Goal: Task Accomplishment & Management: Manage account settings

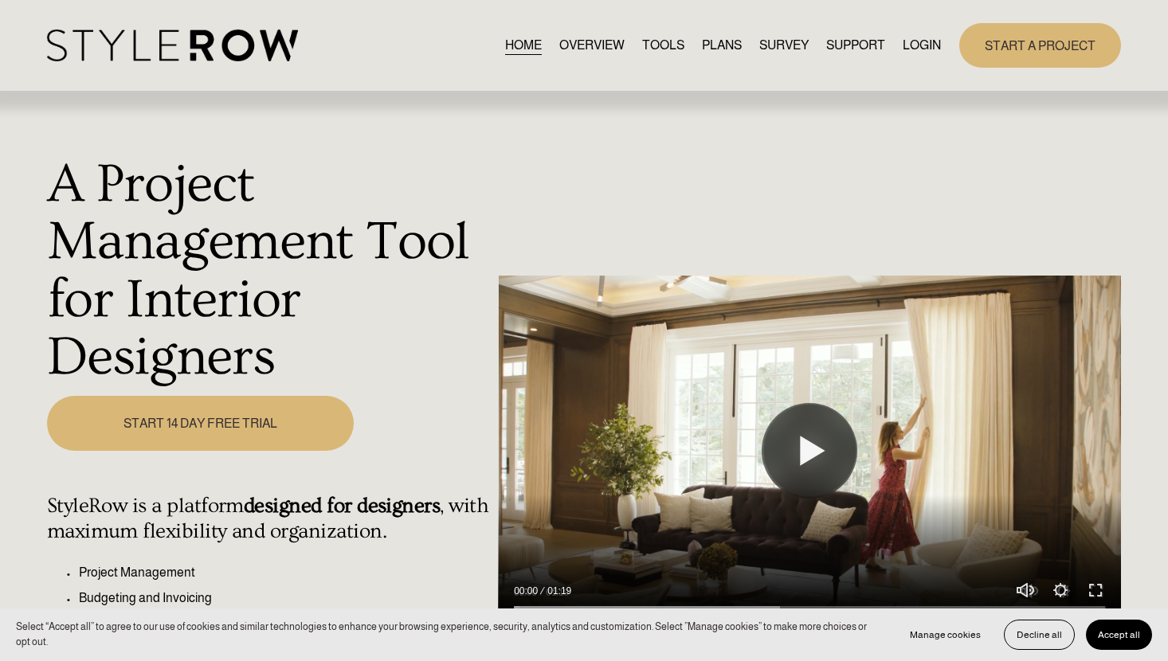
click at [920, 47] on link "LOGIN" at bounding box center [922, 45] width 38 height 22
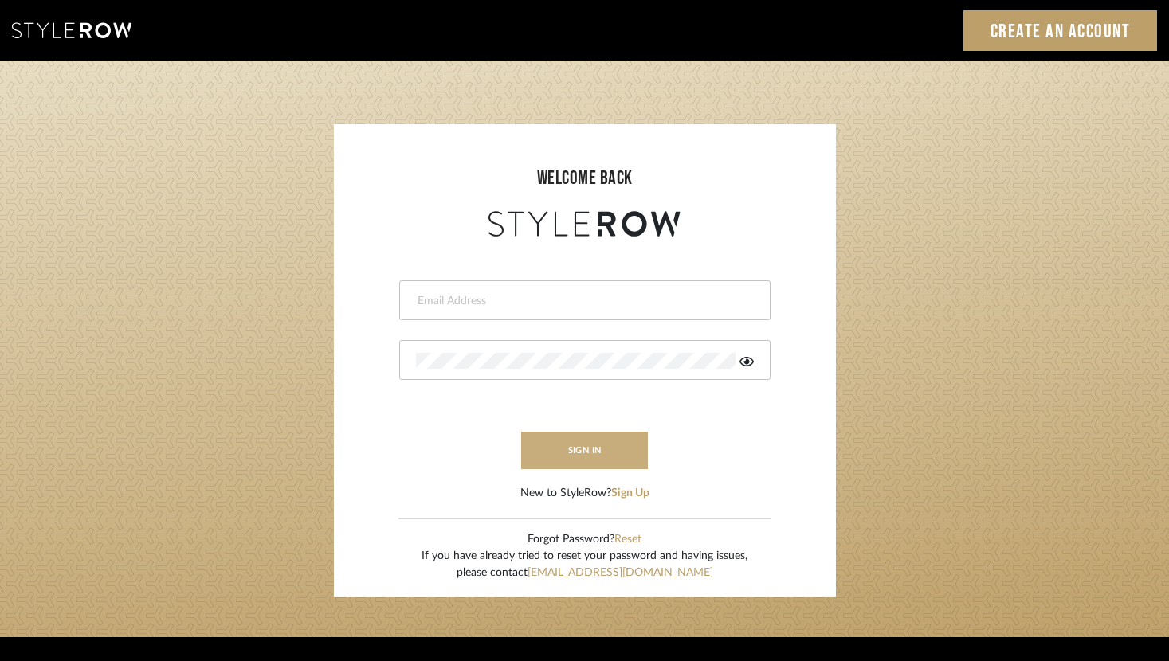
type input "[PERSON_NAME][EMAIL_ADDRESS][DOMAIN_NAME]"
click at [584, 445] on button "sign in" at bounding box center [584, 450] width 127 height 37
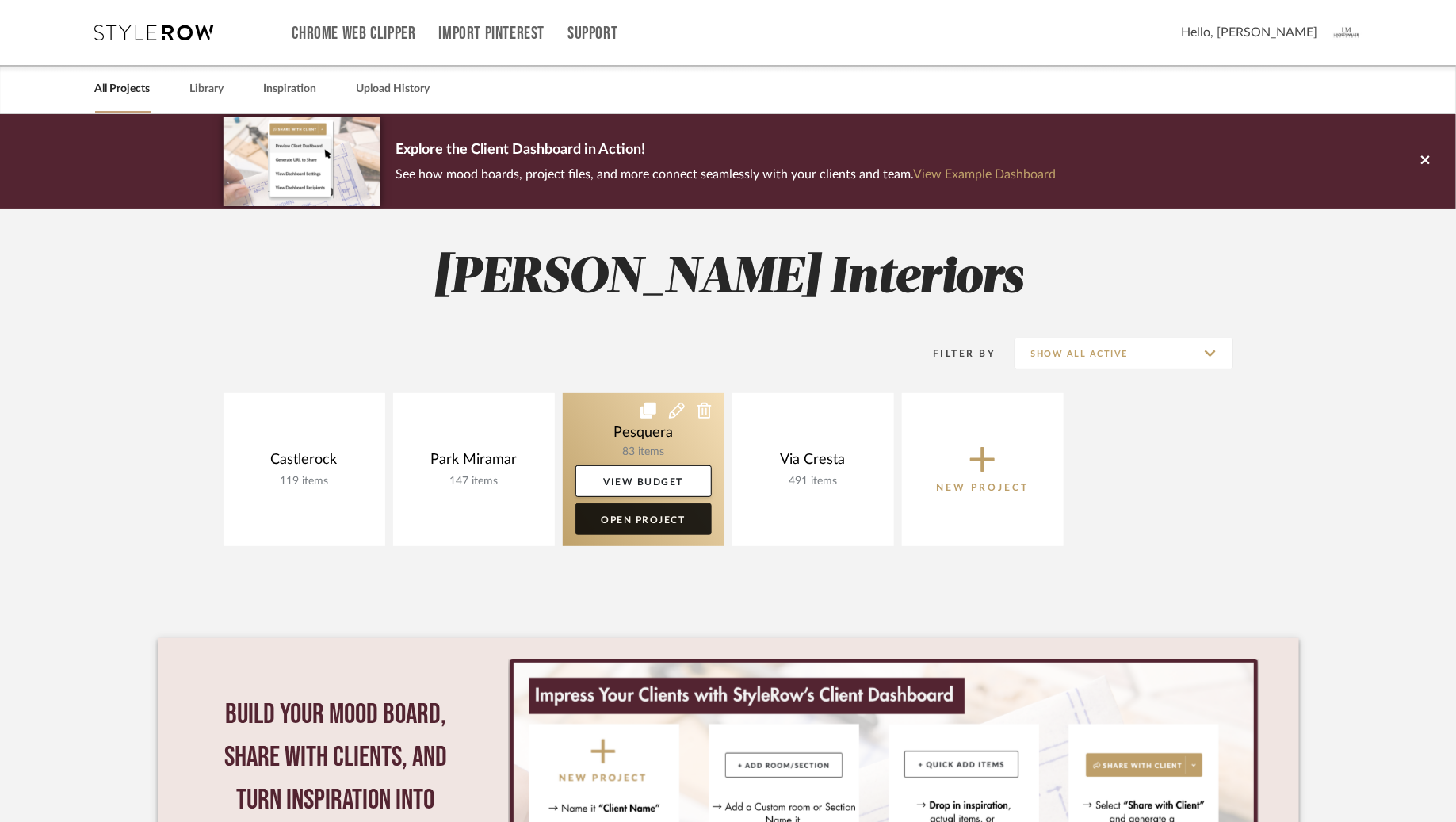
click at [626, 516] on link "Open Project" at bounding box center [643, 519] width 136 height 32
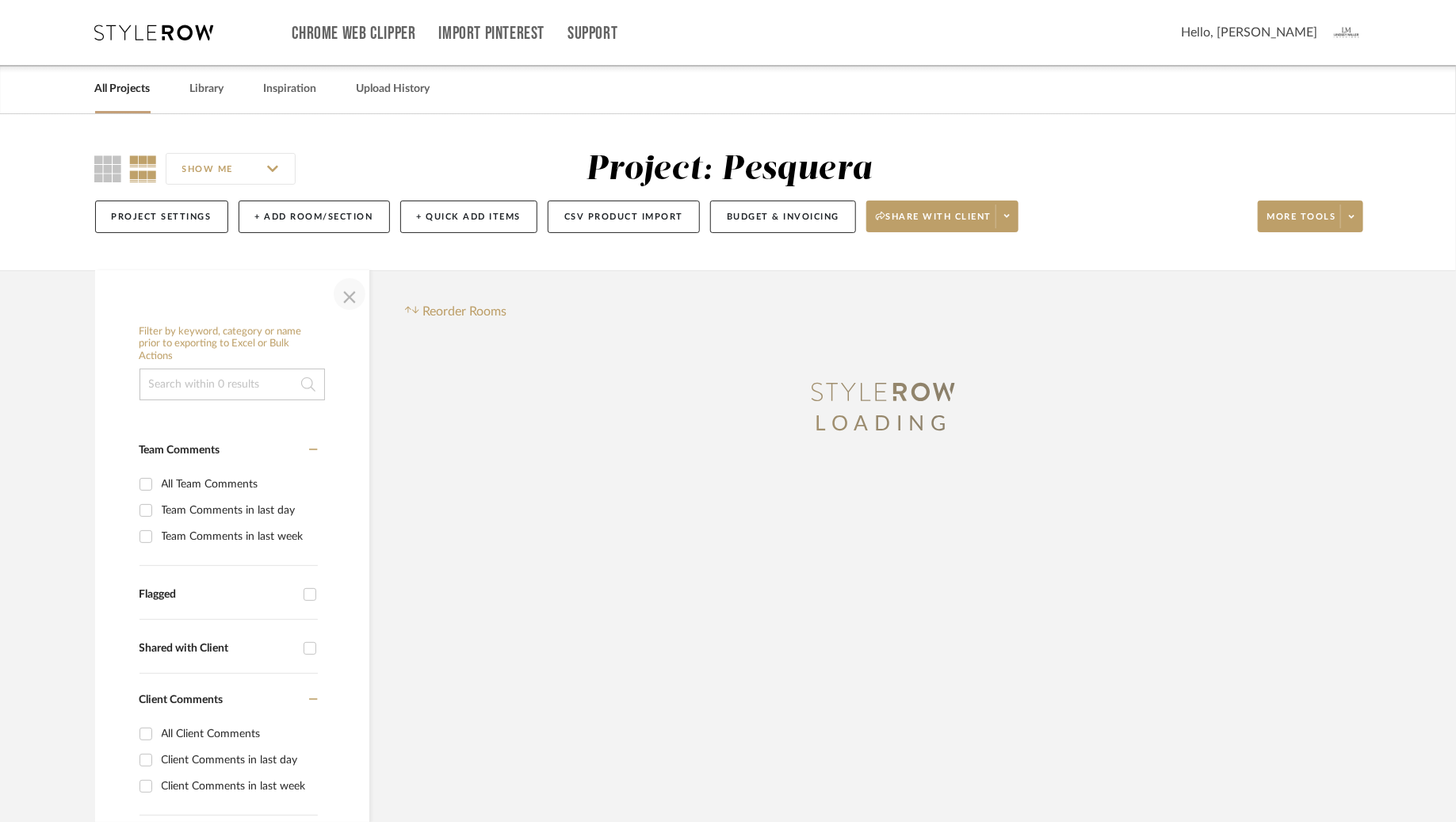
click at [351, 302] on span "button" at bounding box center [349, 294] width 38 height 38
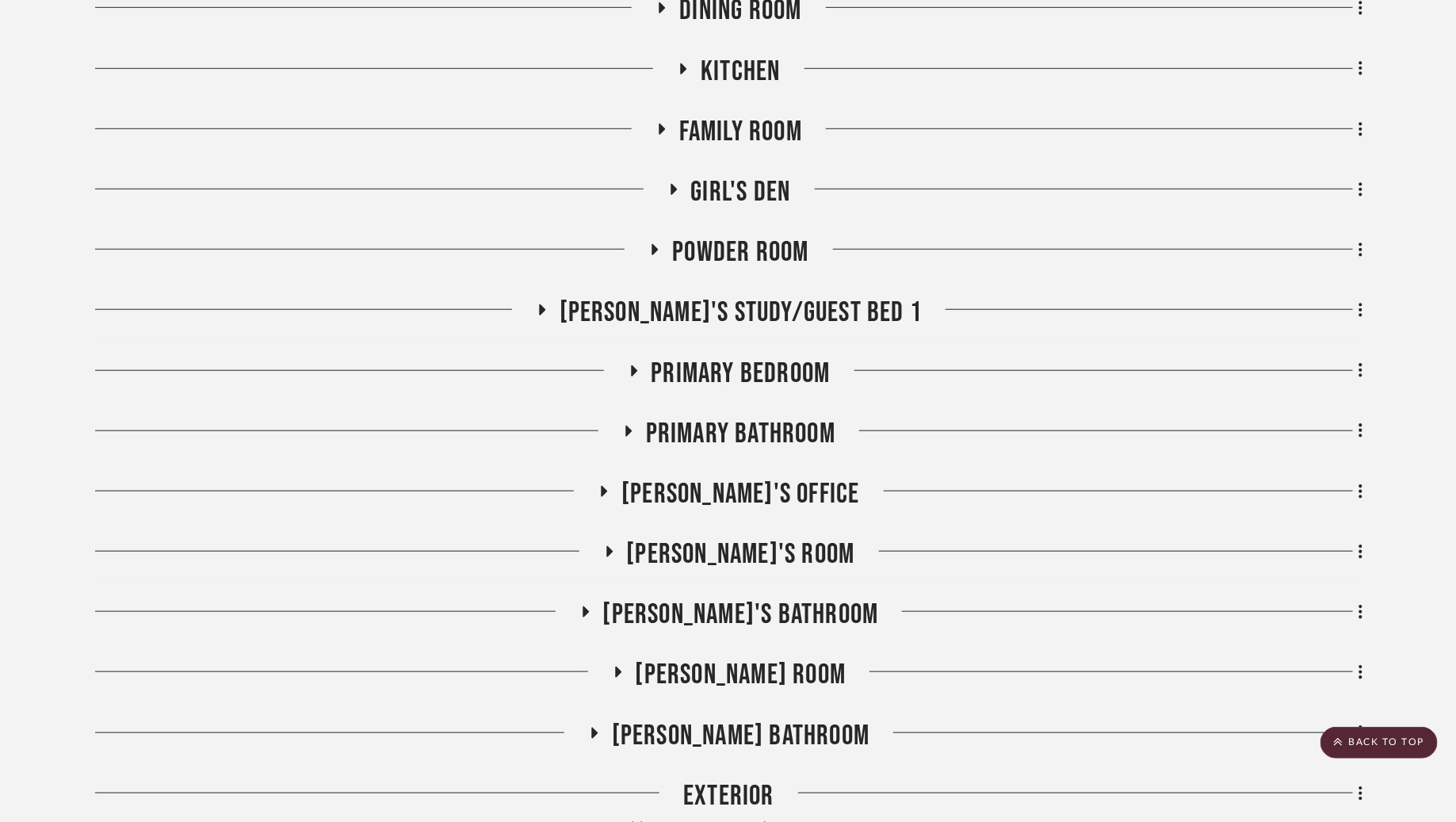
scroll to position [497, 0]
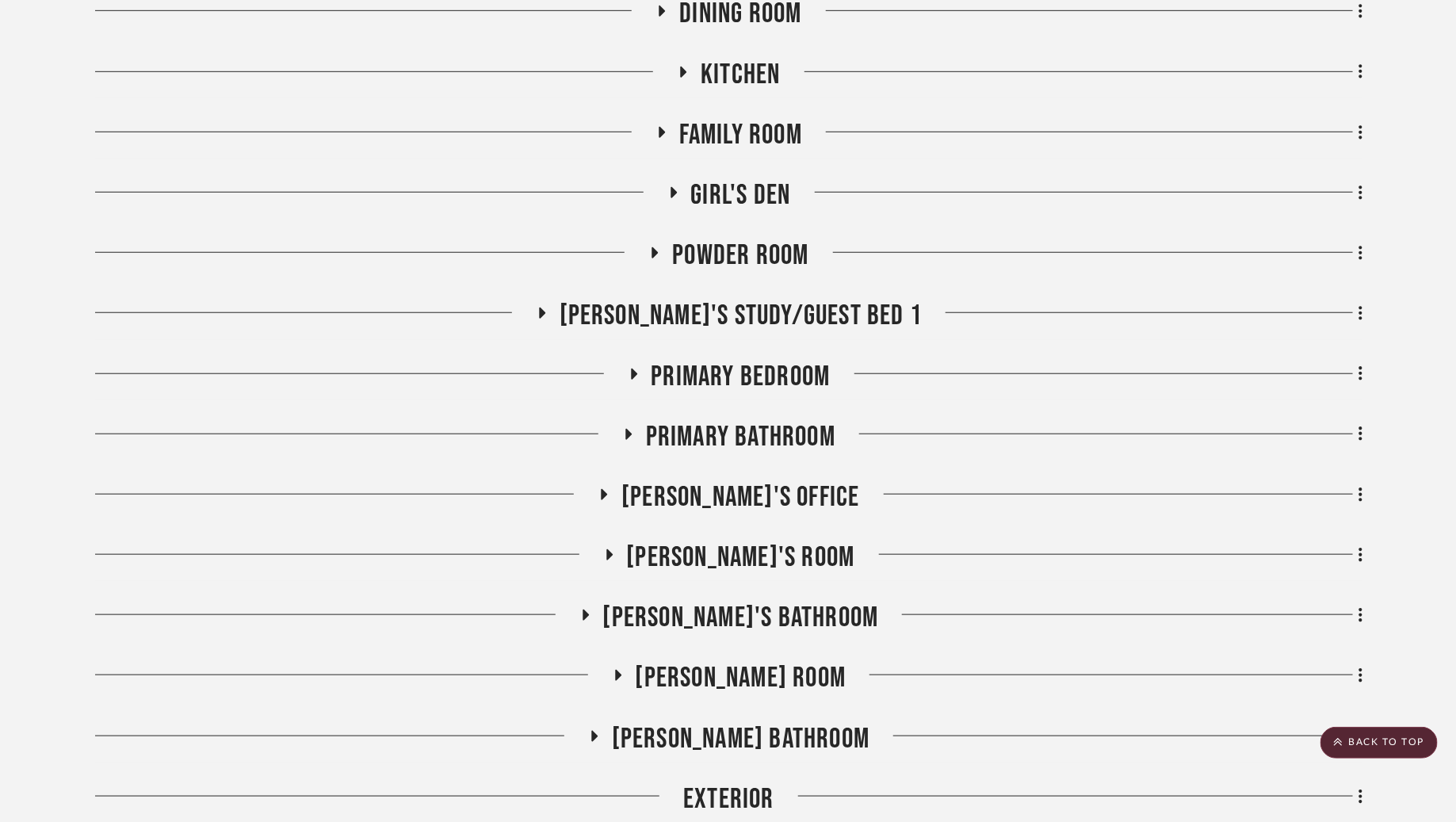
click at [657, 253] on icon at bounding box center [656, 253] width 6 height 11
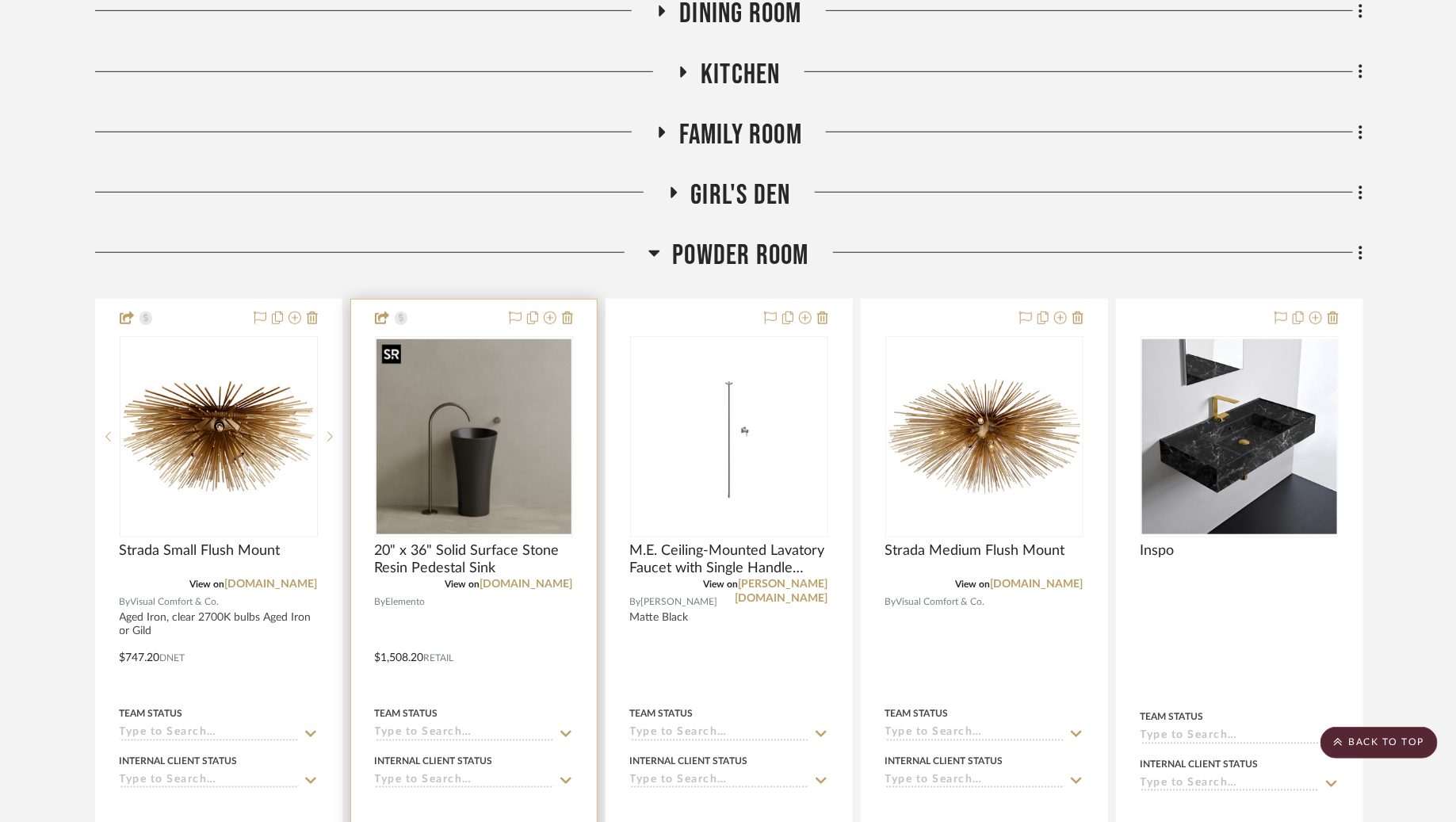
click at [455, 476] on img "0" at bounding box center [474, 437] width 195 height 195
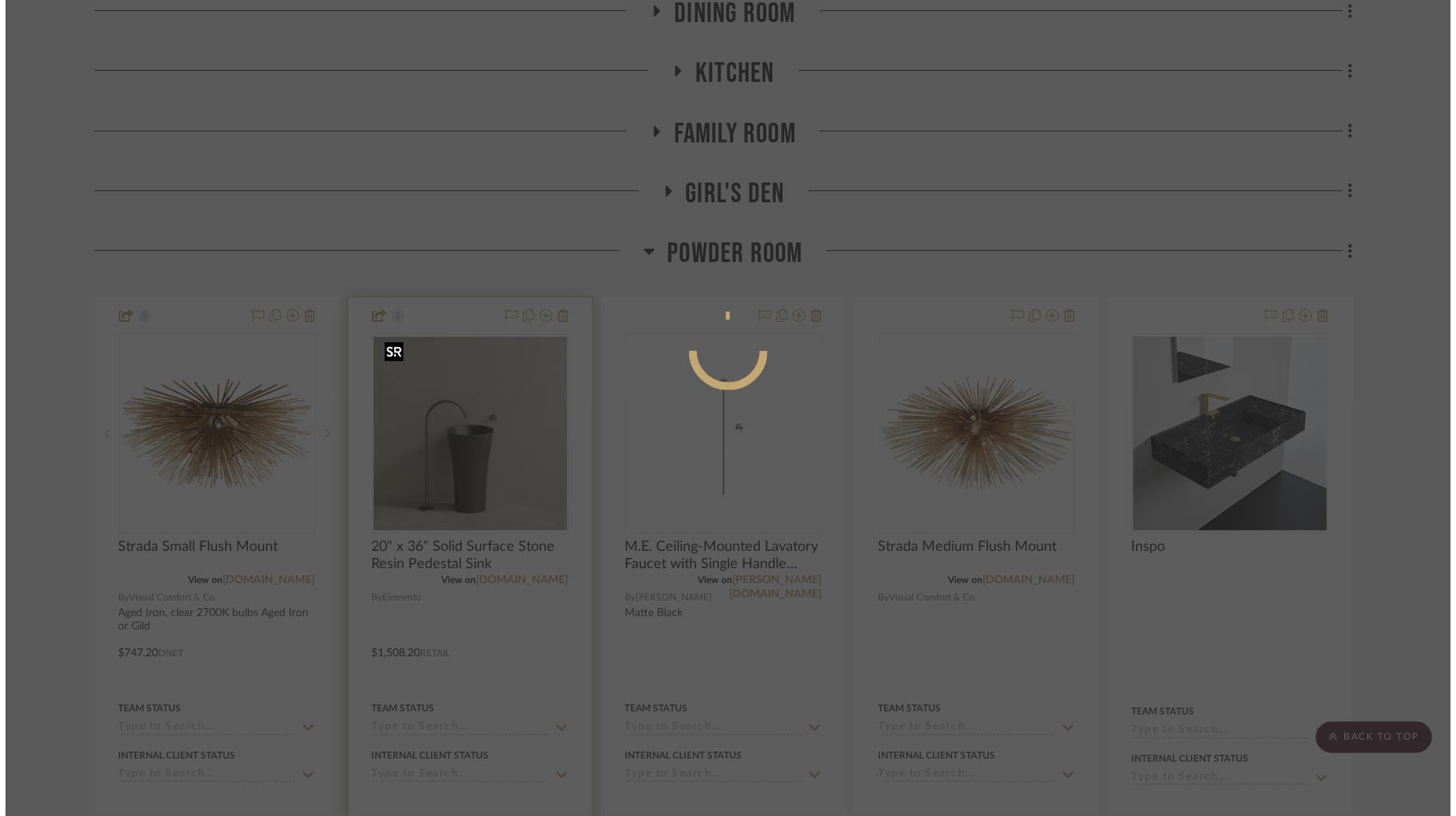
scroll to position [0, 0]
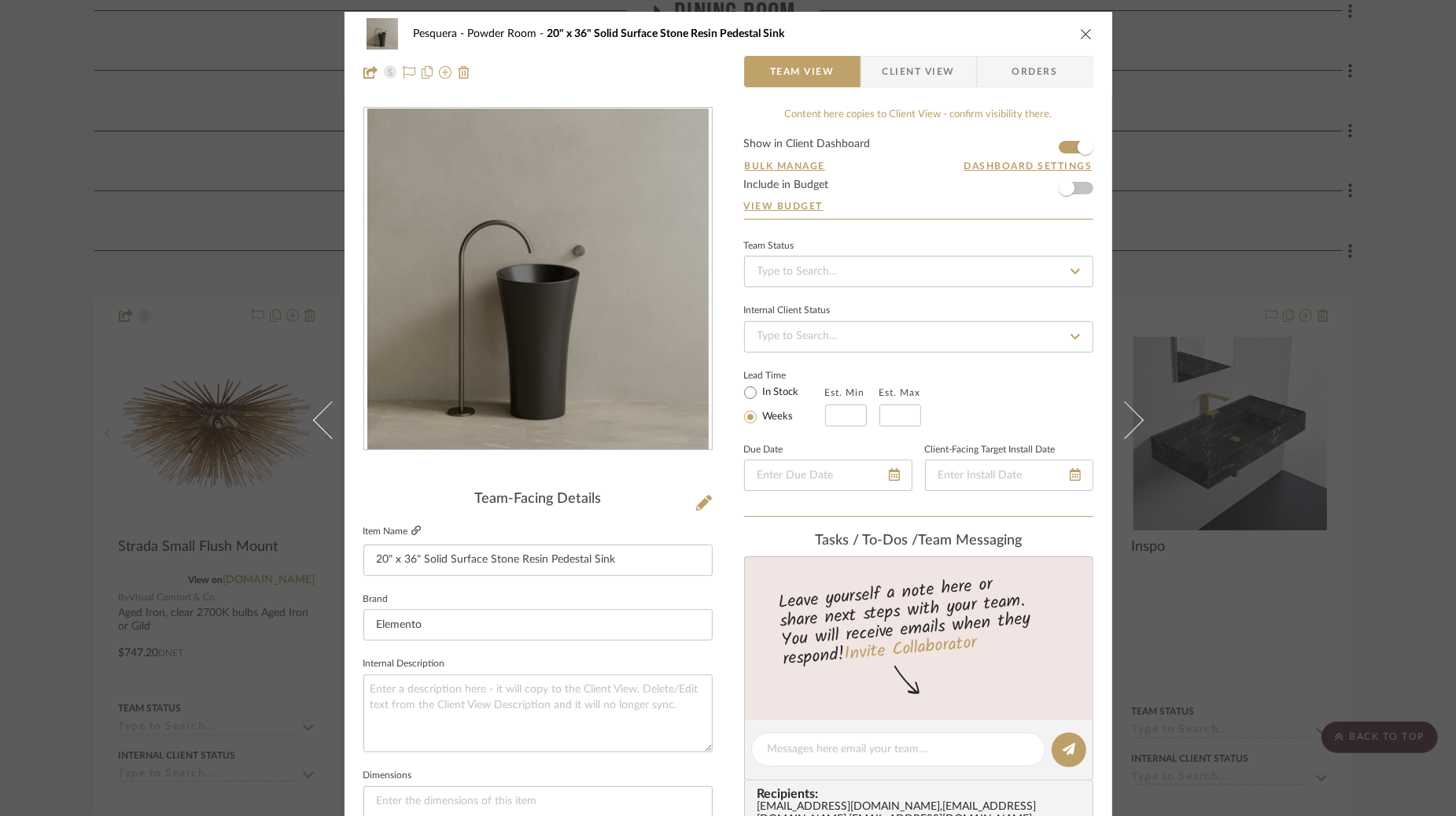
click at [412, 530] on icon at bounding box center [417, 530] width 10 height 10
